Goal: Check status: Check status

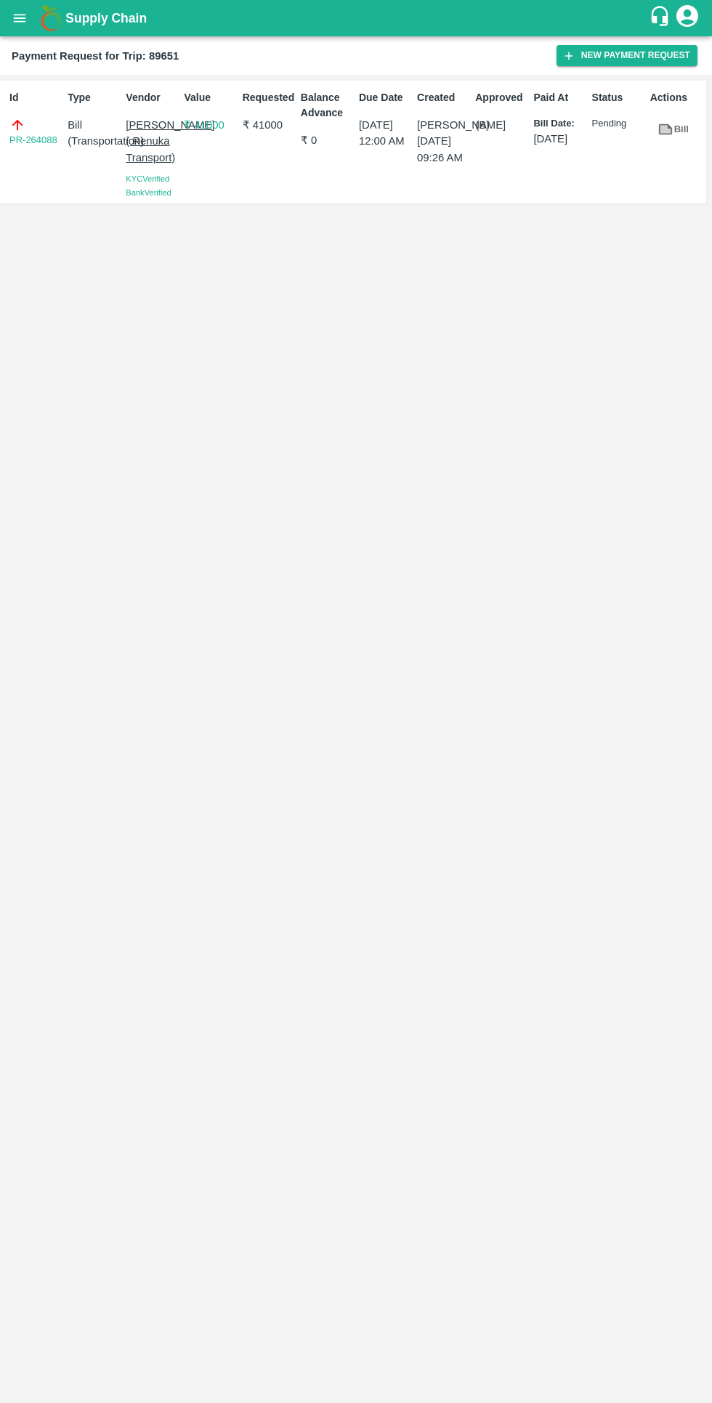
click at [41, 147] on link "PR-264088" at bounding box center [33, 140] width 48 height 15
